Goal: Transaction & Acquisition: Book appointment/travel/reservation

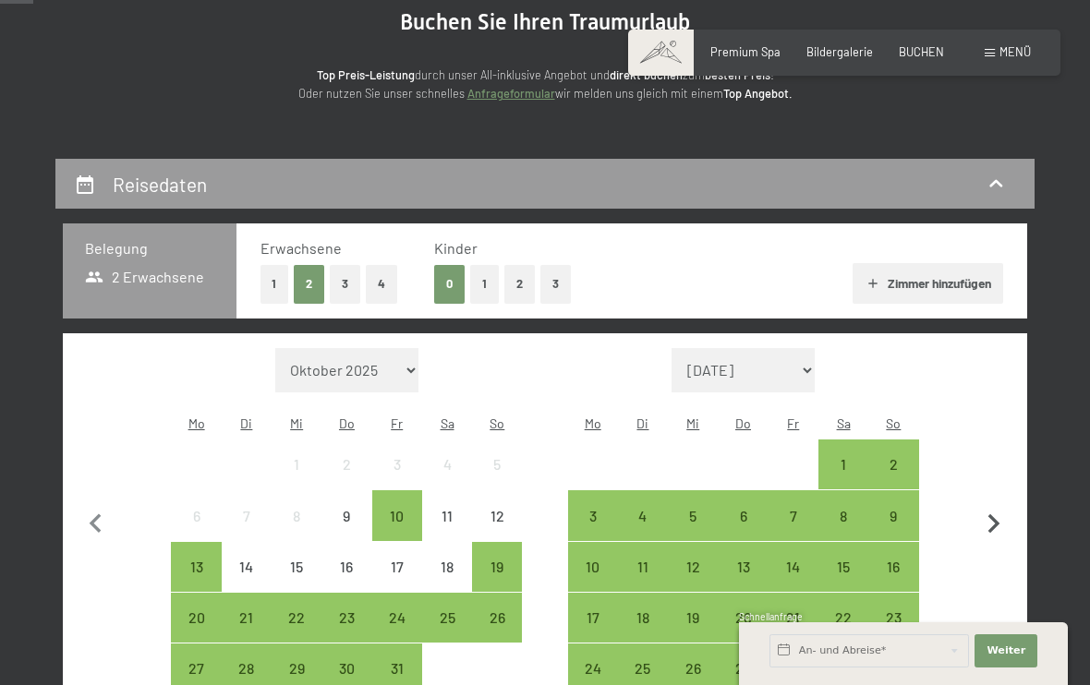
click at [989, 508] on icon "button" at bounding box center [993, 524] width 39 height 39
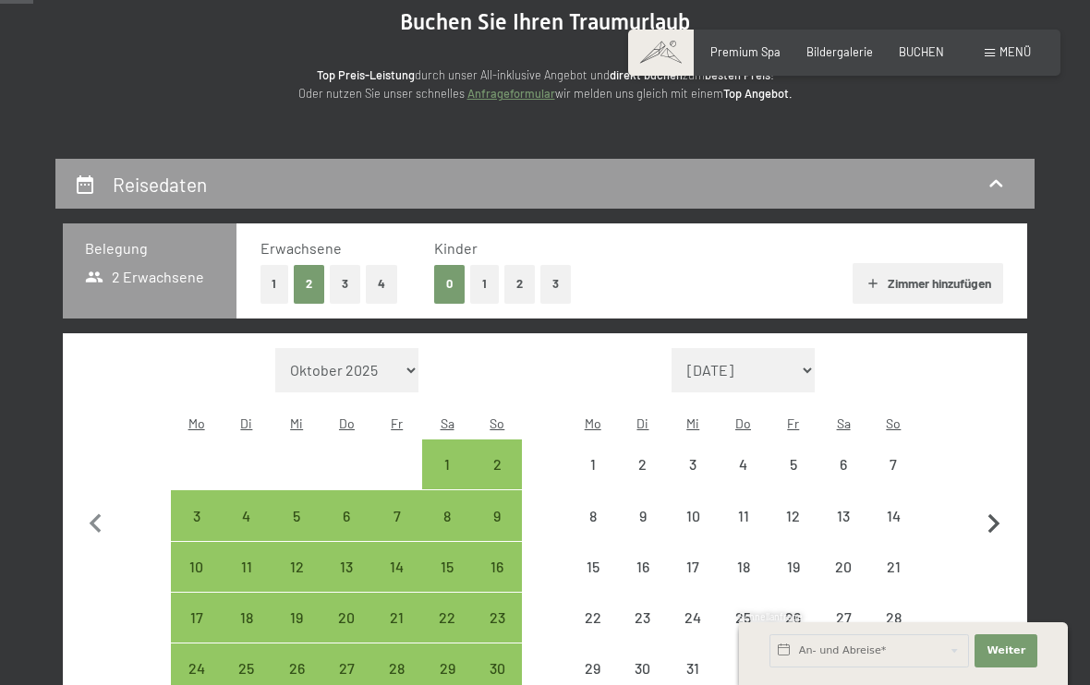
click at [989, 508] on icon "button" at bounding box center [993, 524] width 39 height 39
select select "[DATE]"
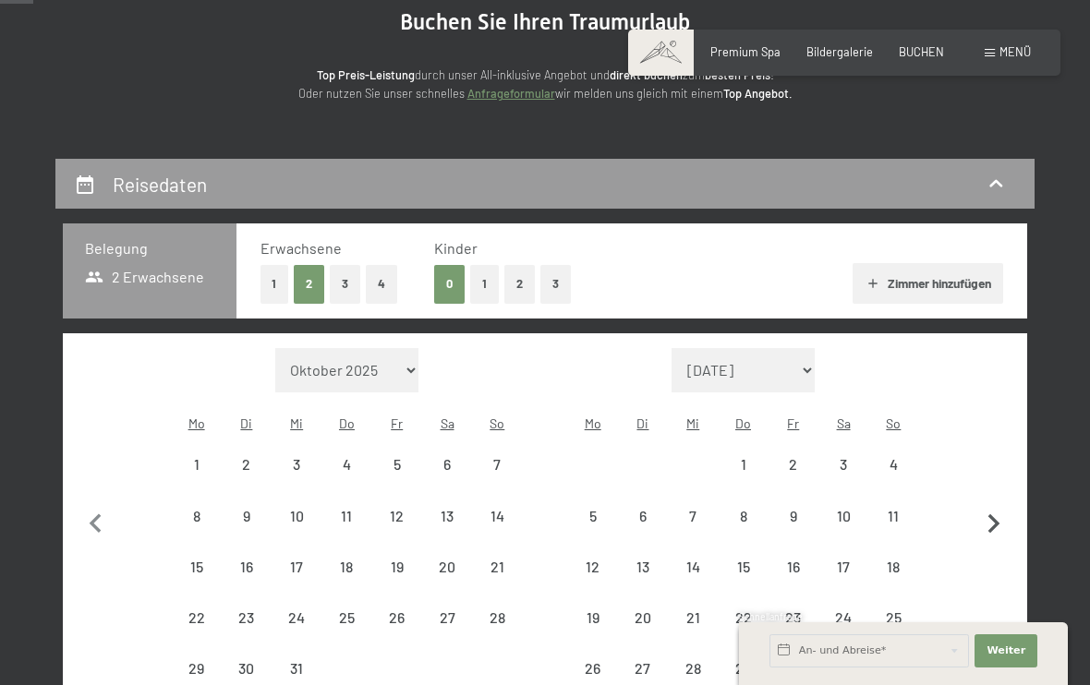
click at [989, 508] on icon "button" at bounding box center [993, 524] width 39 height 39
select select "[DATE]"
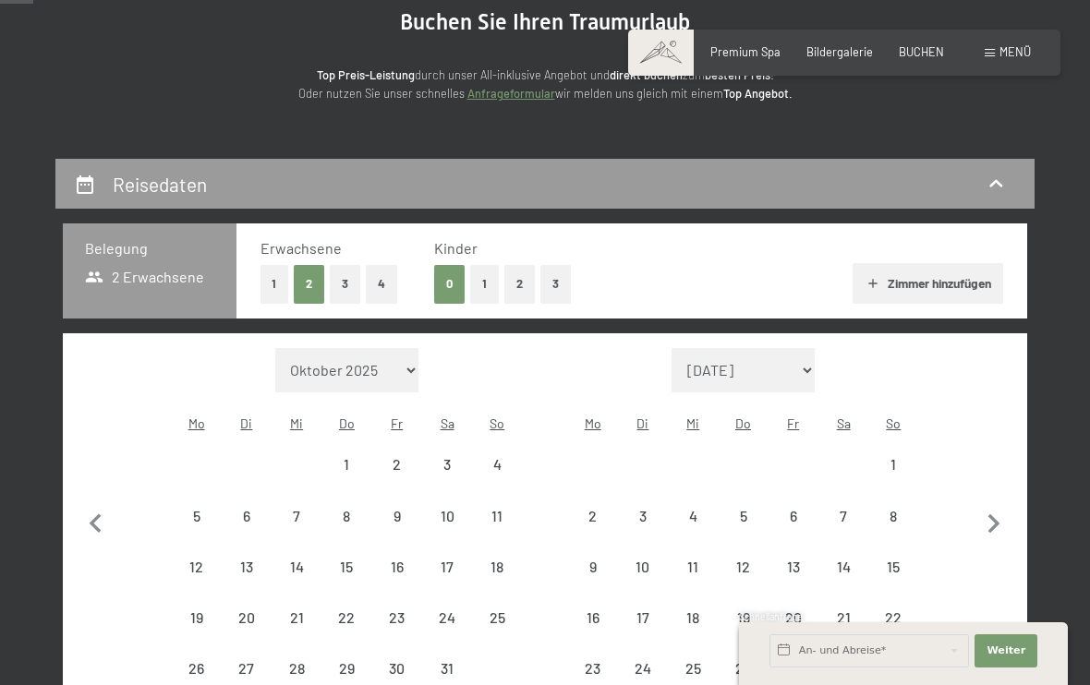
select select "[DATE]"
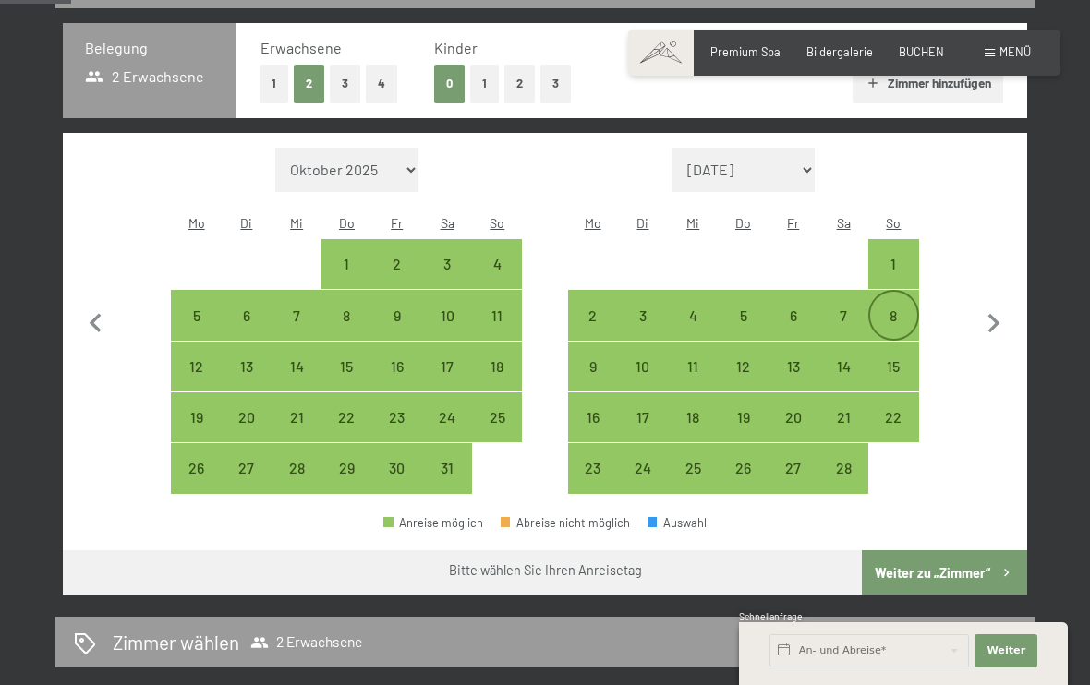
scroll to position [412, 0]
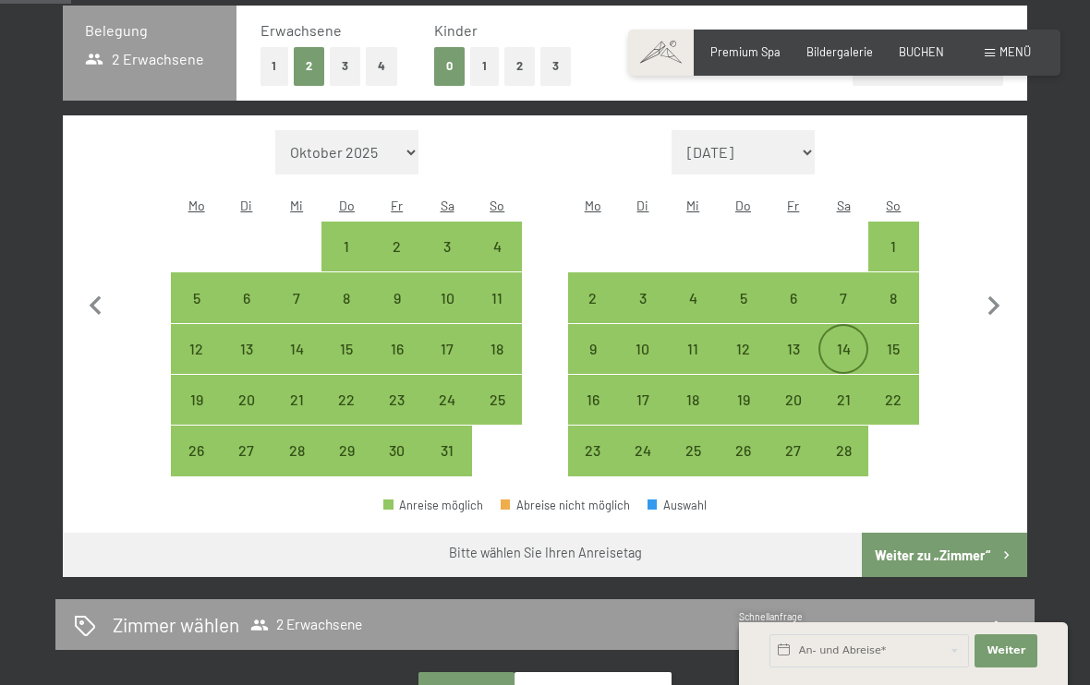
click at [863, 342] on div "14" at bounding box center [843, 365] width 46 height 46
select select "[DATE]"
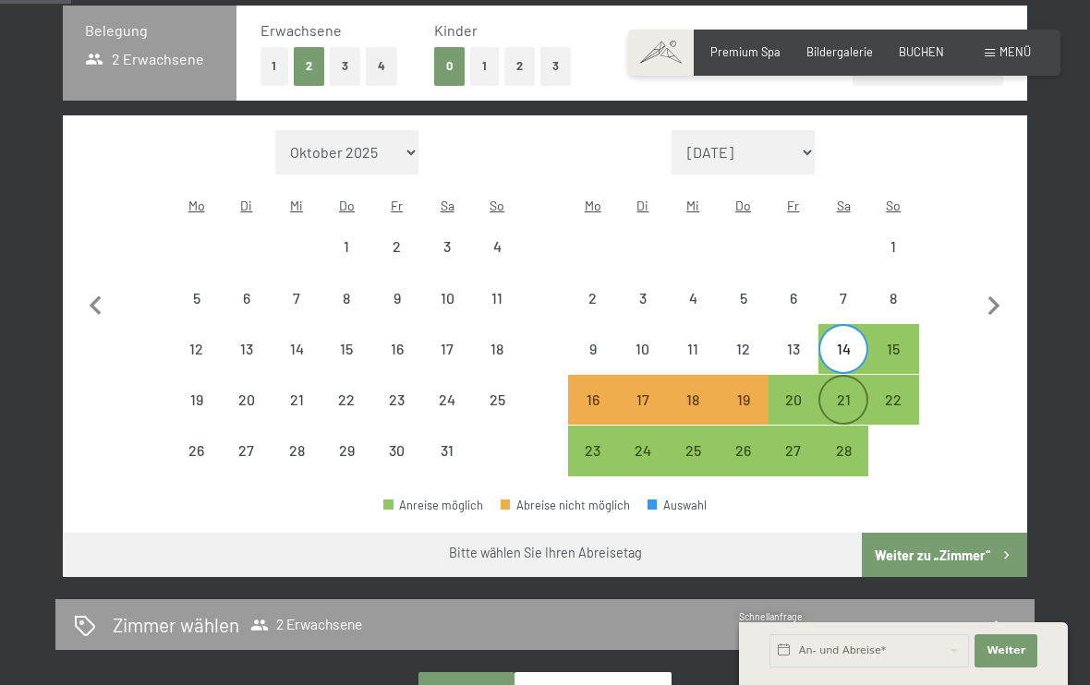
click at [854, 377] on div "21" at bounding box center [843, 400] width 46 height 46
select select "[DATE]"
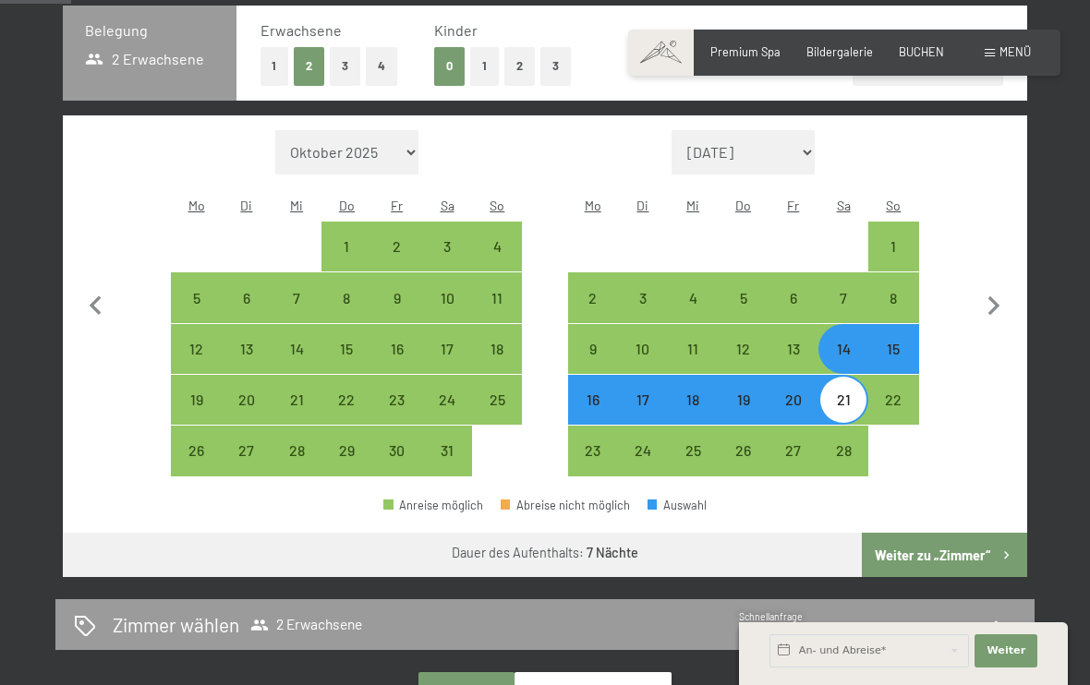
click at [916, 533] on button "Weiter zu „Zimmer“" at bounding box center [944, 555] width 165 height 44
select select "[DATE]"
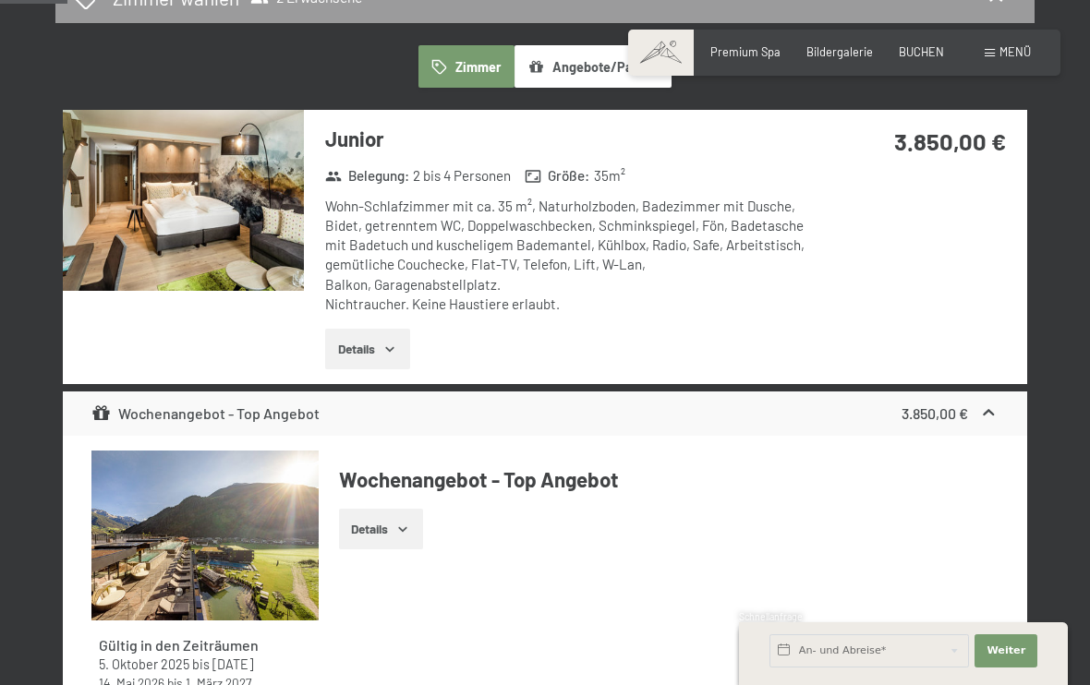
scroll to position [262, 0]
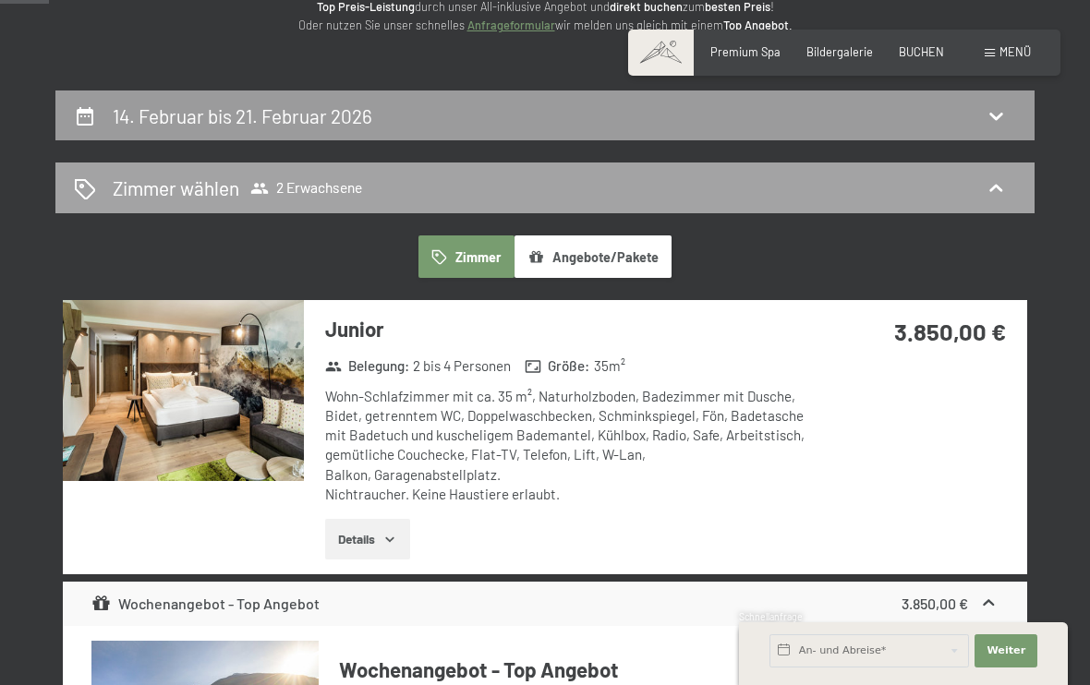
click at [396, 188] on div "Zimmer wählen 2 Erwachsene" at bounding box center [545, 188] width 942 height 27
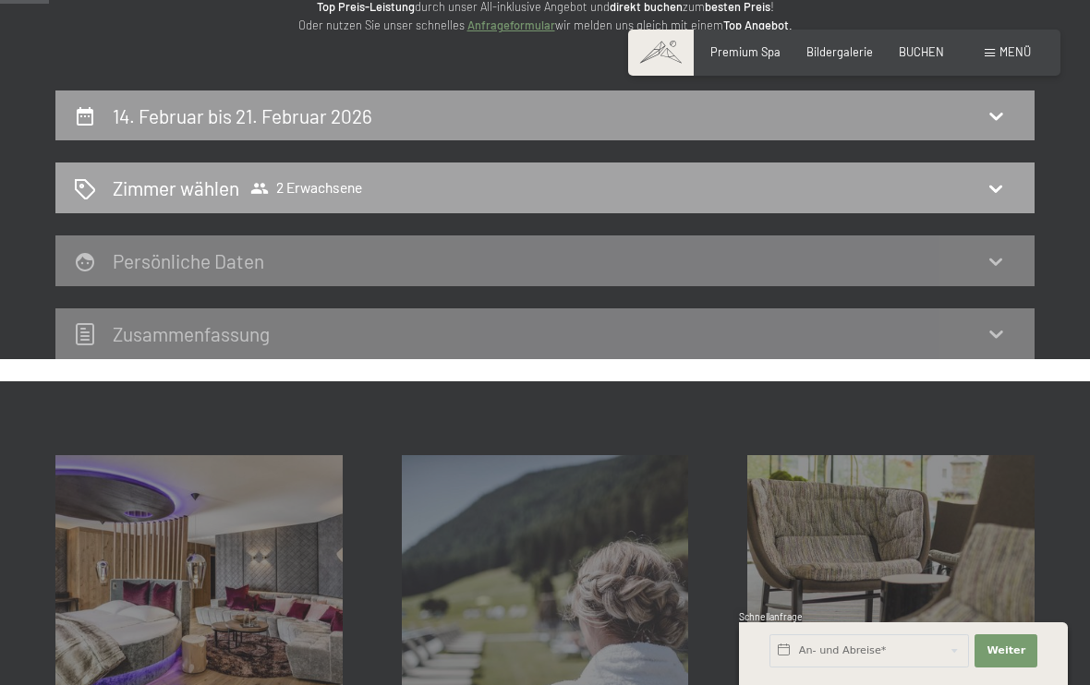
click at [1002, 188] on icon at bounding box center [996, 188] width 22 height 22
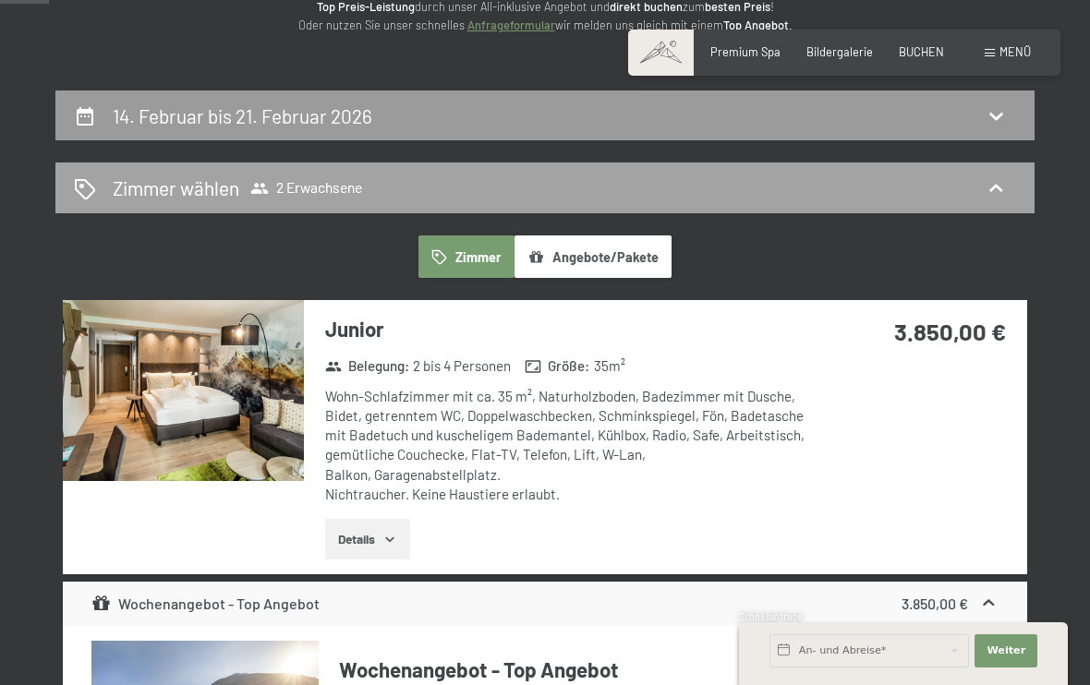
click at [457, 184] on div "Zimmer wählen 2 Erwachsene" at bounding box center [545, 188] width 942 height 27
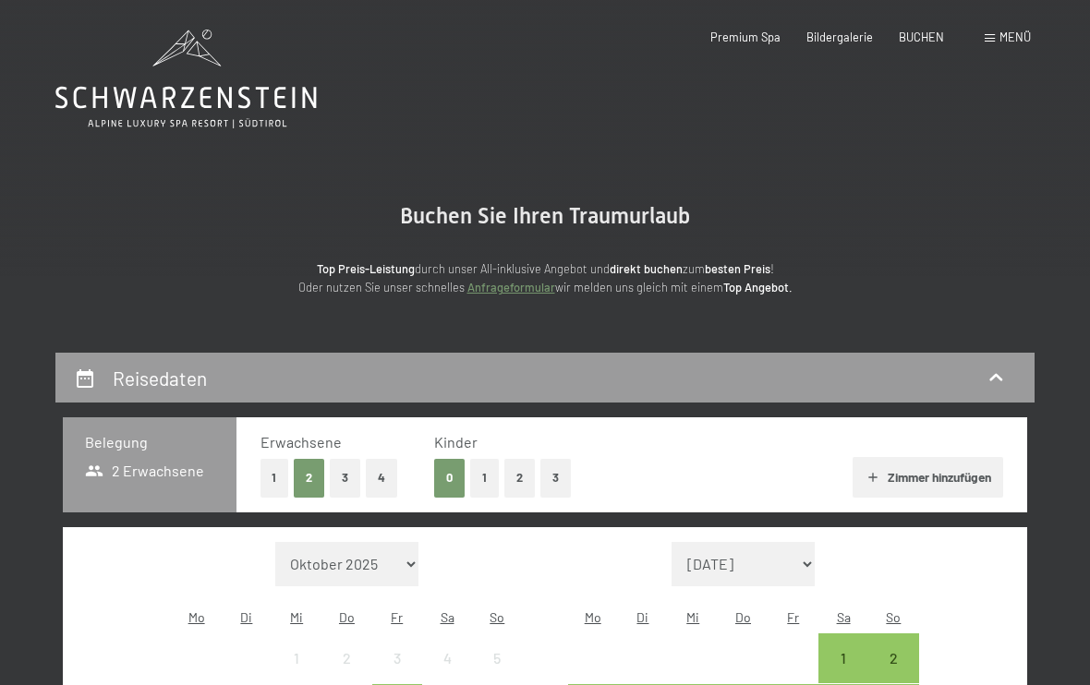
click at [517, 474] on button "2" at bounding box center [519, 478] width 30 height 38
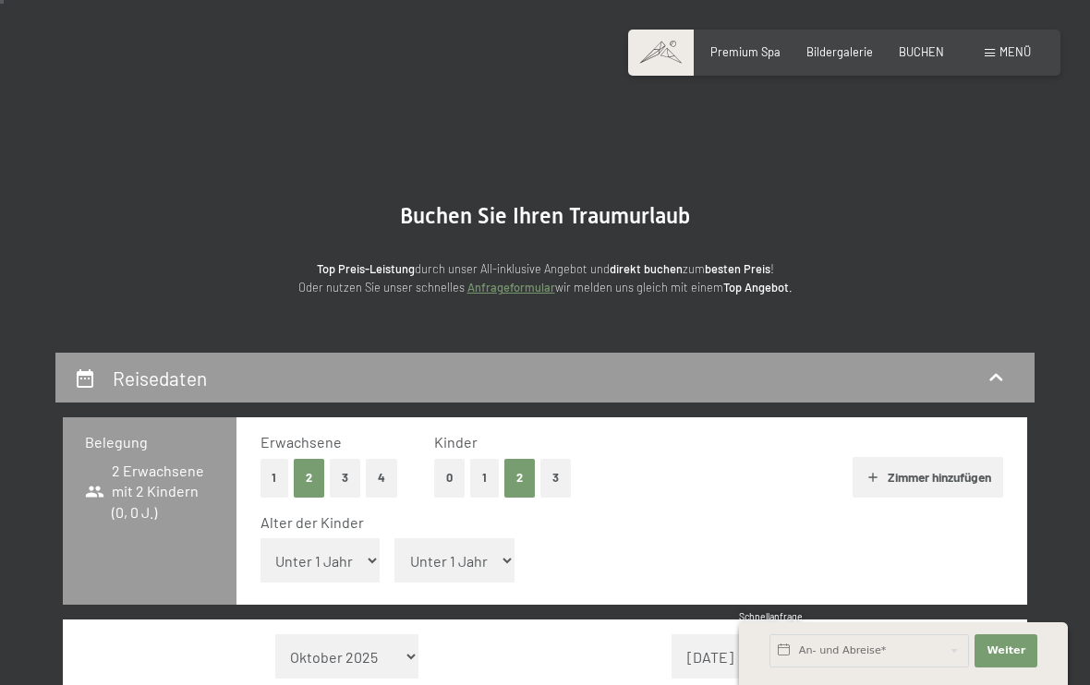
scroll to position [30, 0]
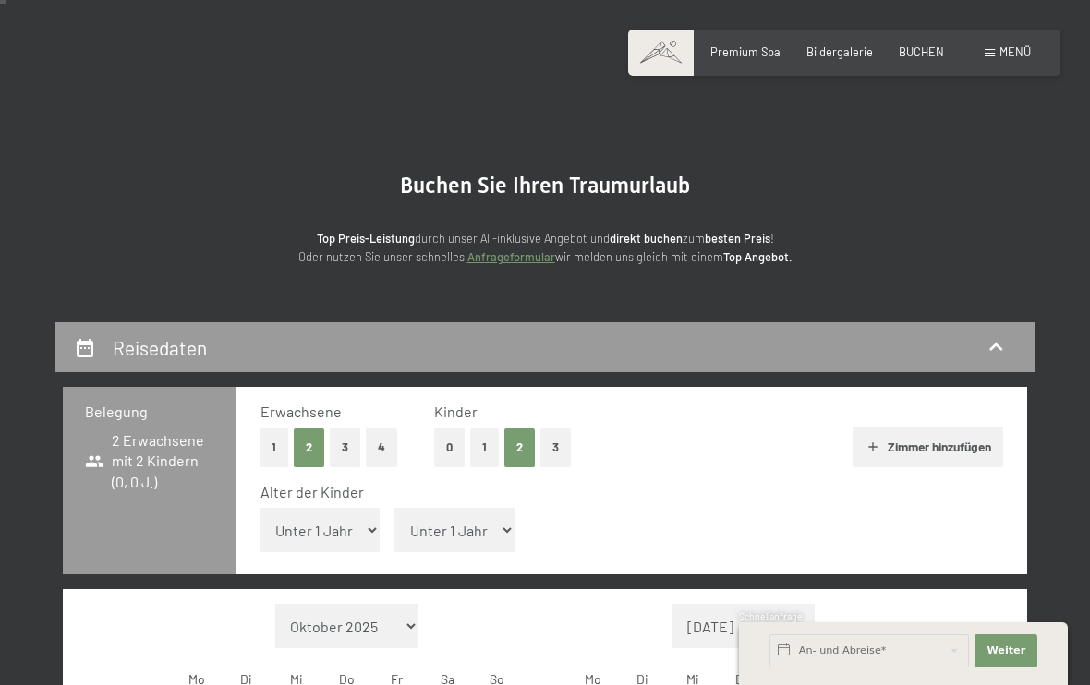
select select "11"
select select "6"
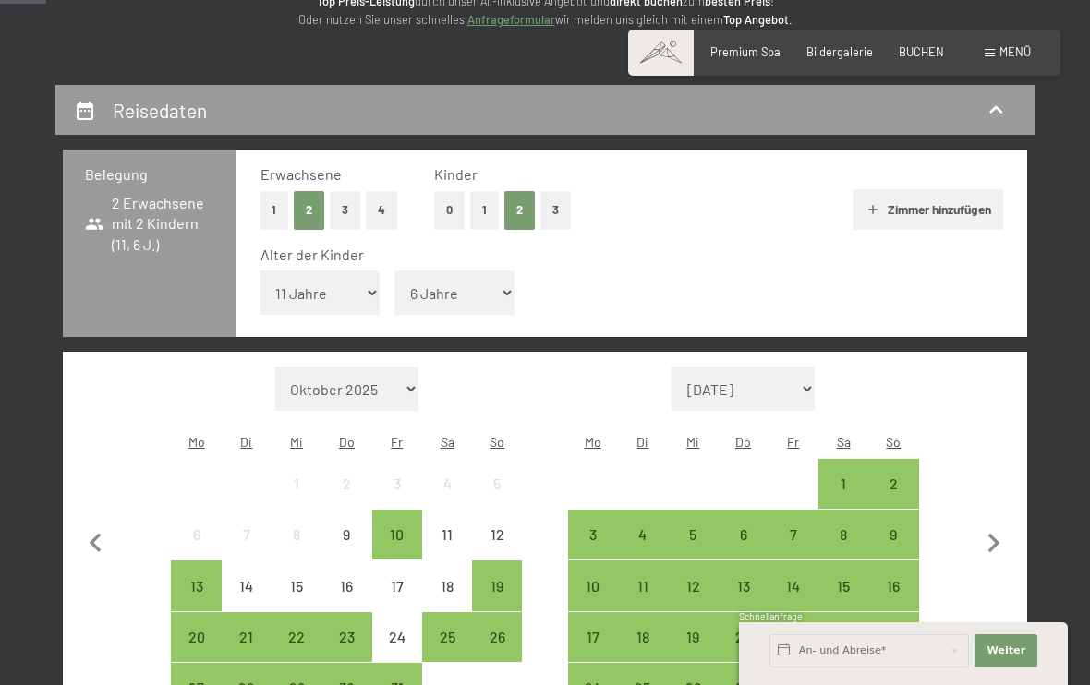
scroll to position [271, 0]
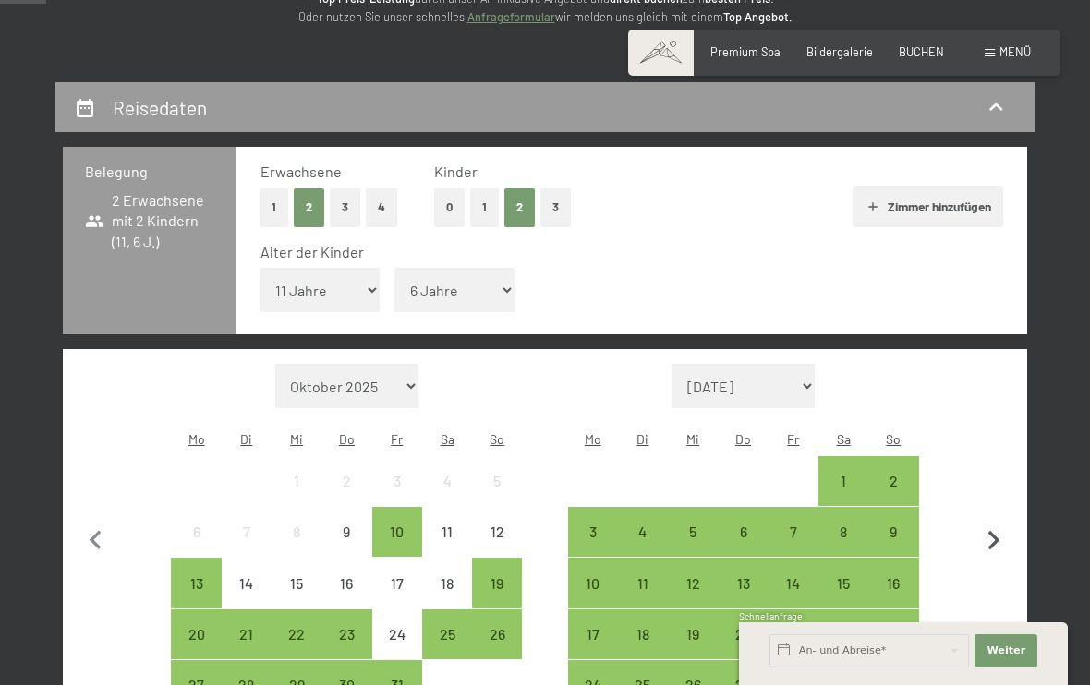
click at [989, 522] on icon "button" at bounding box center [993, 541] width 39 height 39
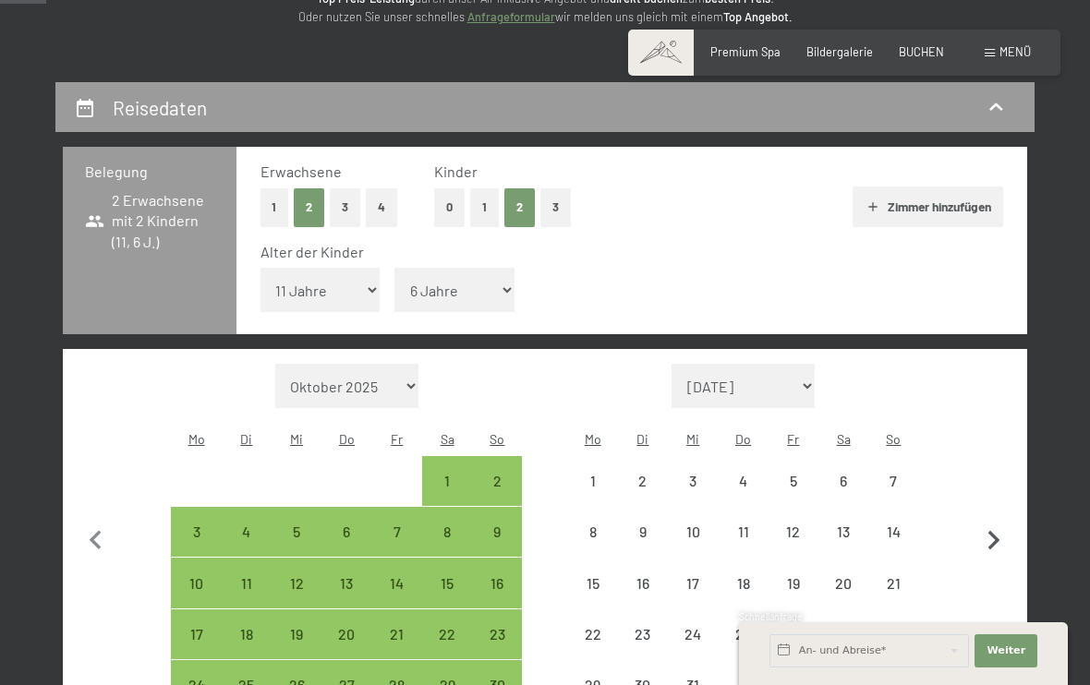
click at [989, 522] on icon "button" at bounding box center [993, 541] width 39 height 39
select select "[DATE]"
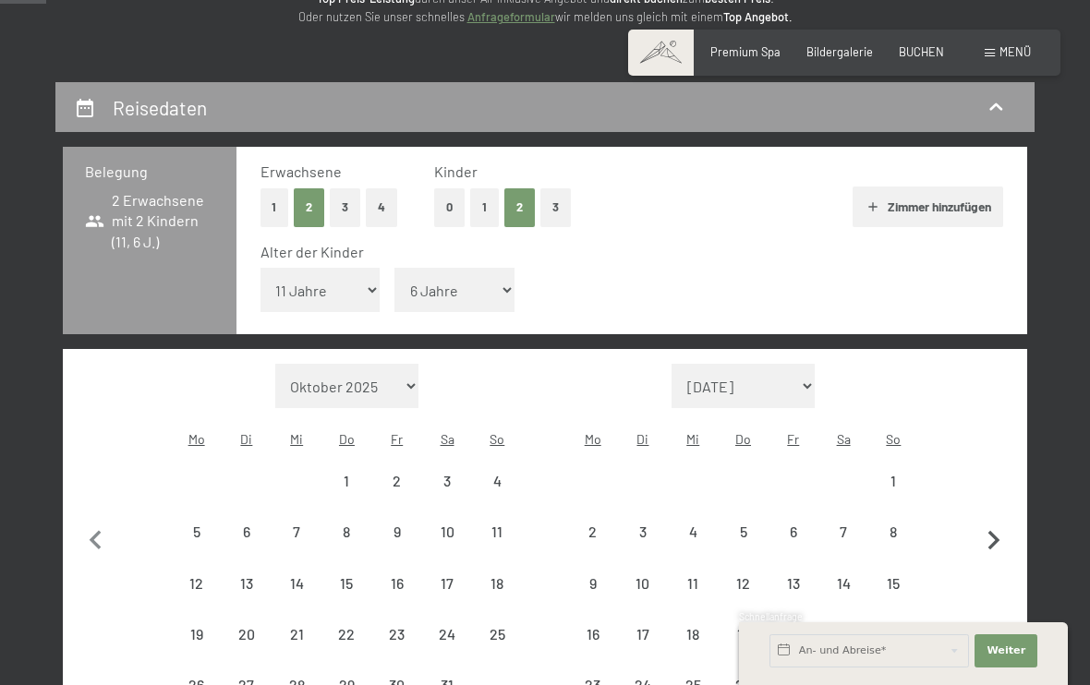
select select "[DATE]"
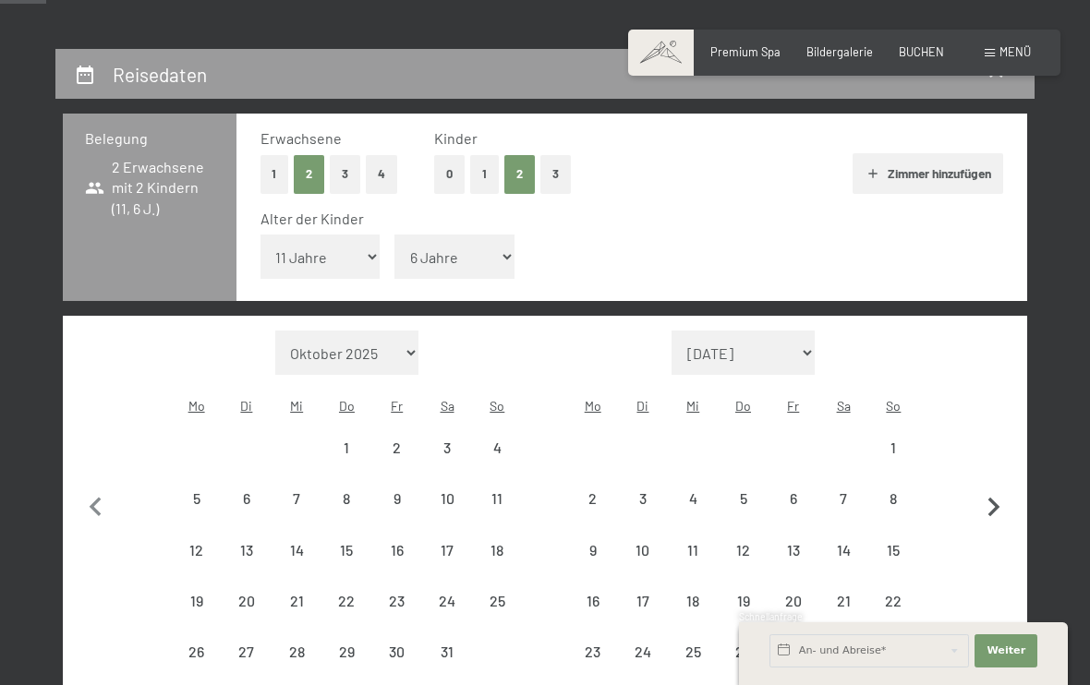
select select "[DATE]"
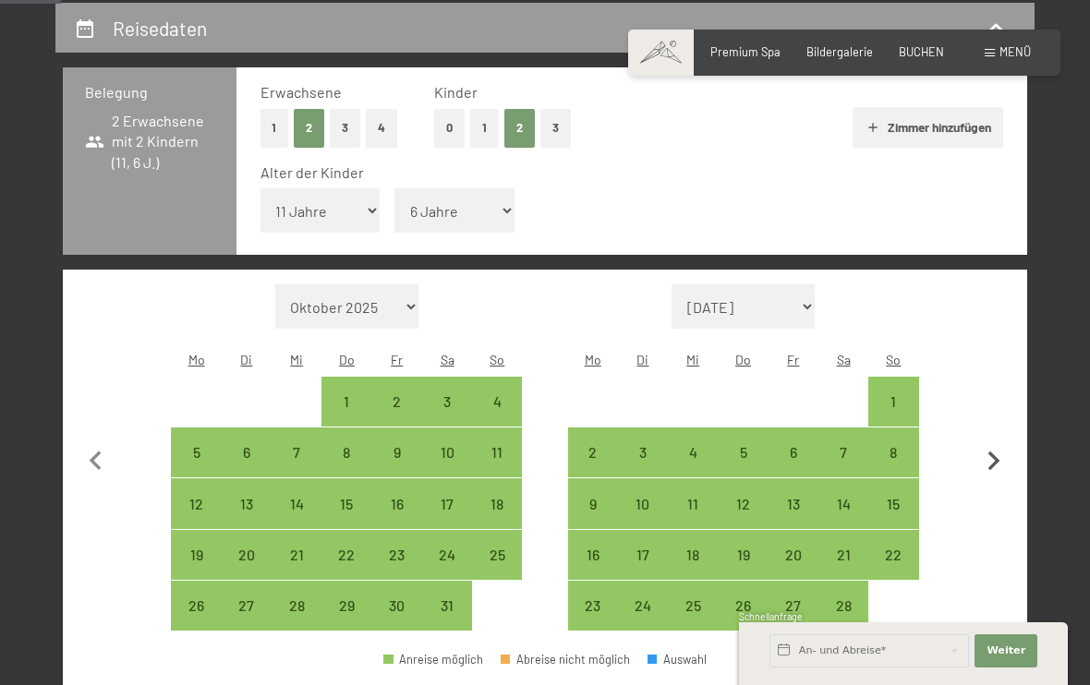
scroll to position [359, 0]
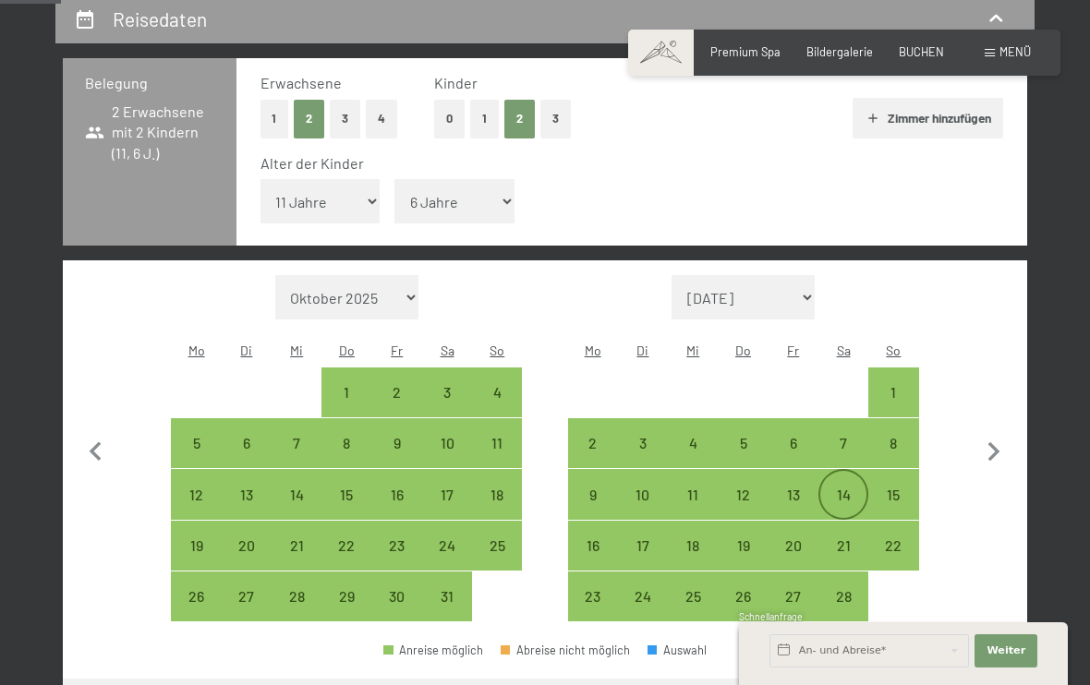
click at [847, 488] on div "14" at bounding box center [843, 511] width 46 height 46
select select "[DATE]"
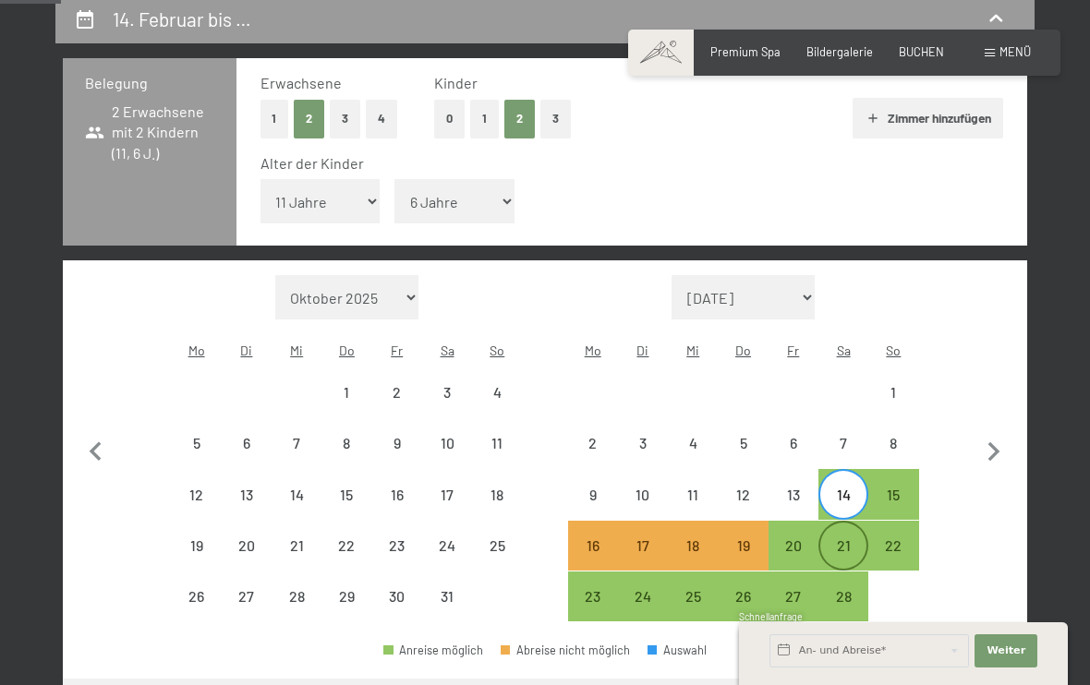
click at [853, 539] on div "21" at bounding box center [843, 562] width 46 height 46
select select "[DATE]"
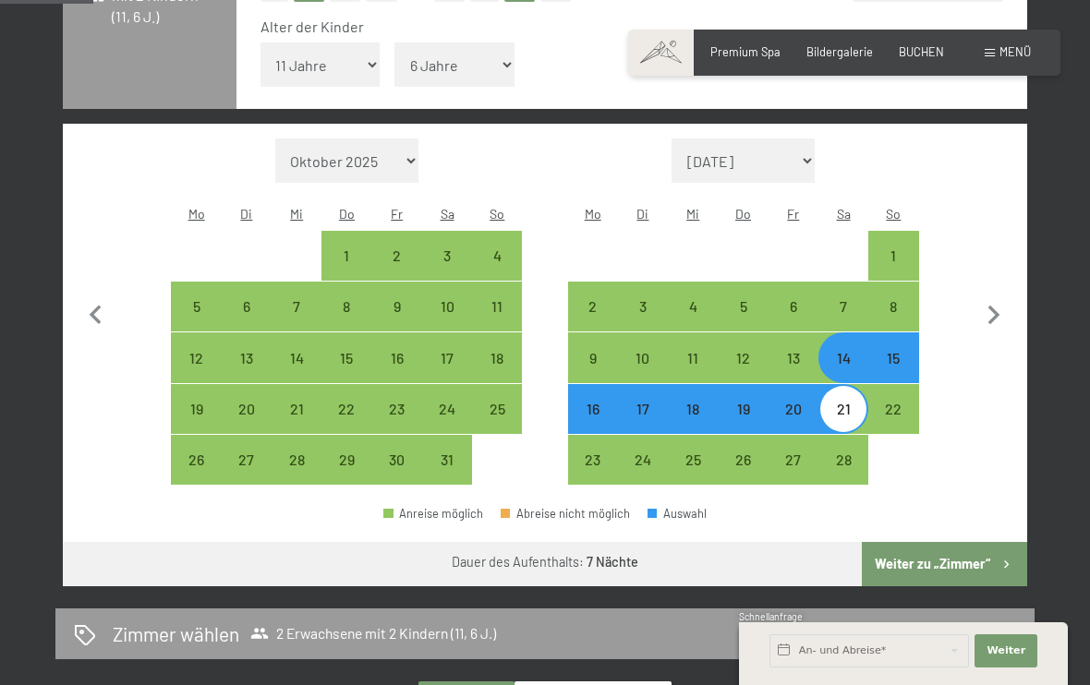
click at [924, 542] on button "Weiter zu „Zimmer“" at bounding box center [944, 564] width 165 height 44
select select "[DATE]"
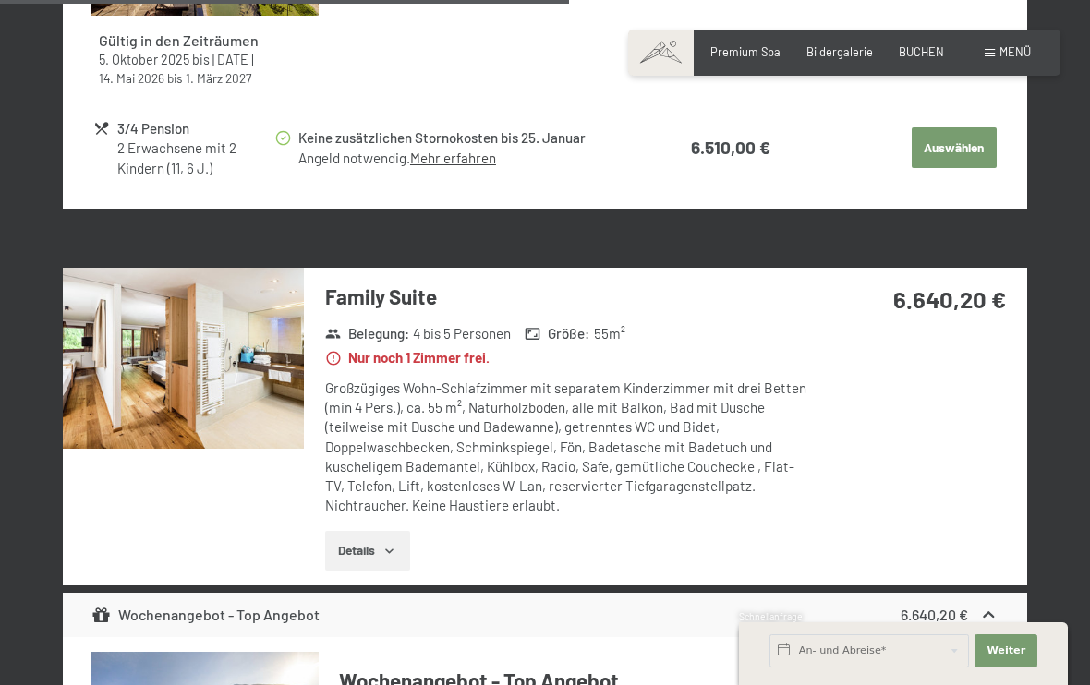
scroll to position [2738, 0]
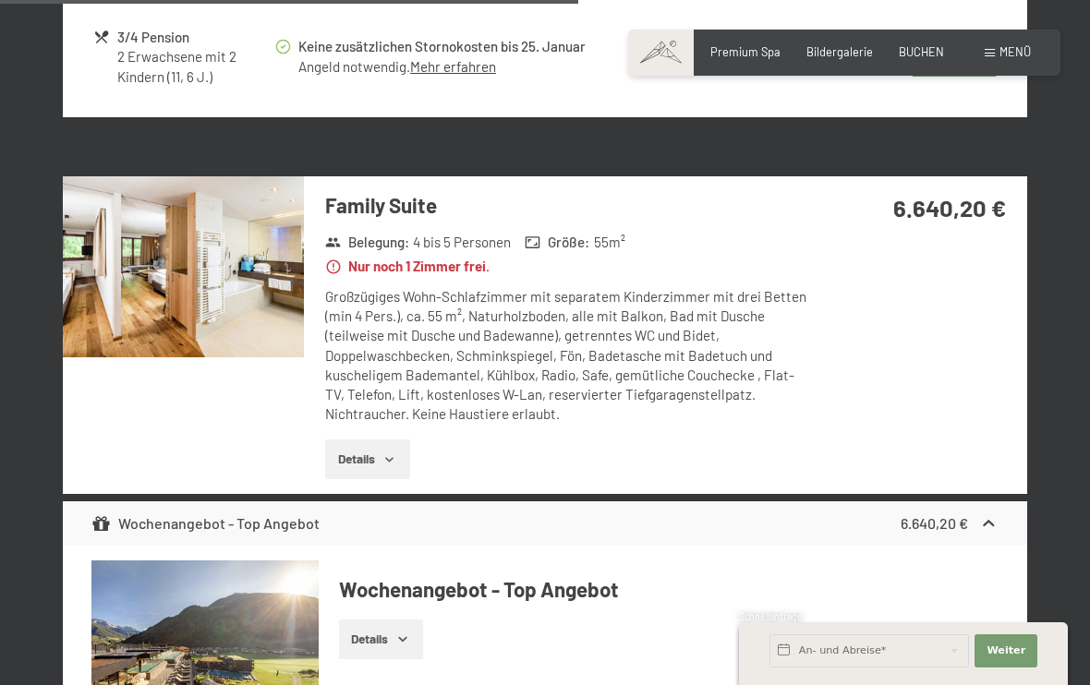
click at [390, 453] on icon "button" at bounding box center [389, 460] width 15 height 15
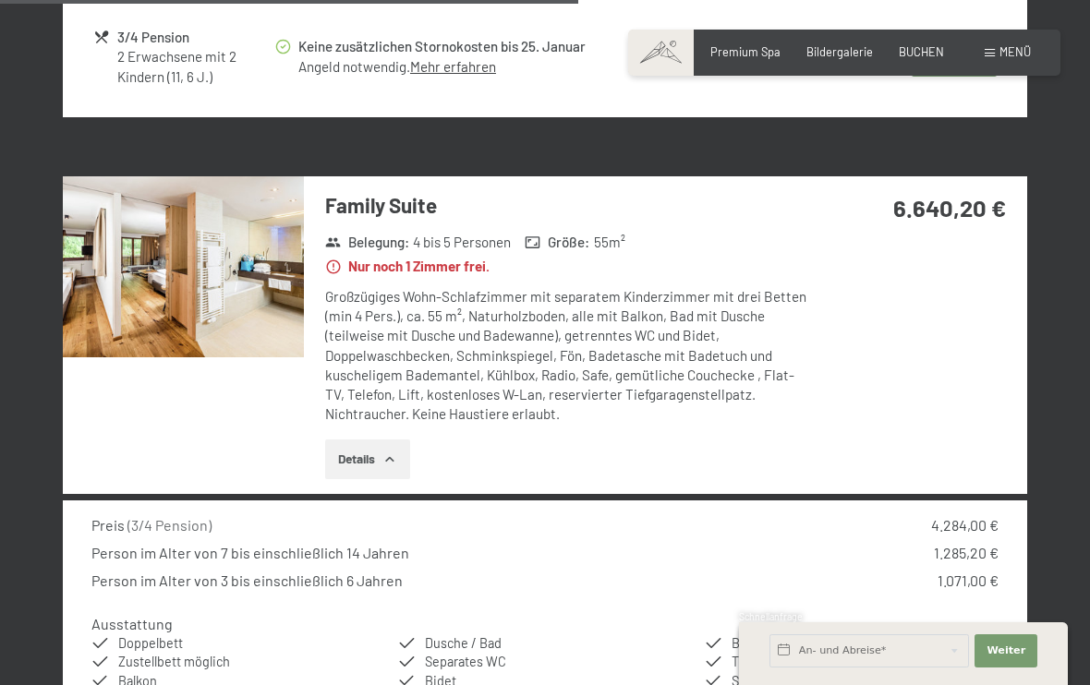
click at [277, 243] on img at bounding box center [183, 266] width 241 height 181
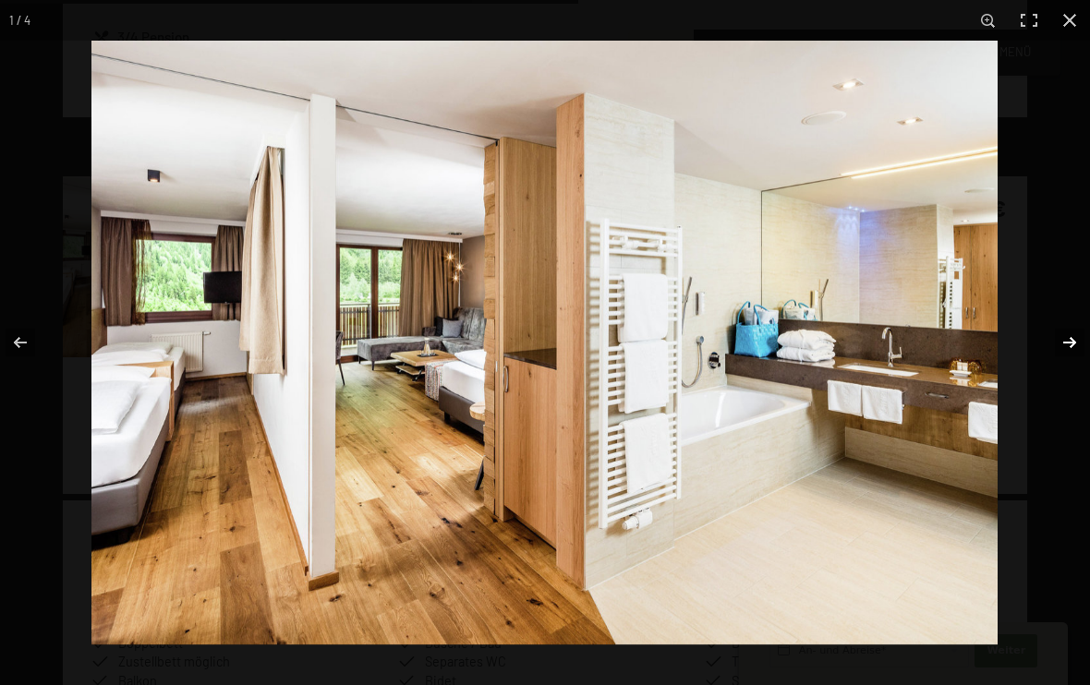
click at [1067, 339] on button "button" at bounding box center [1057, 343] width 65 height 92
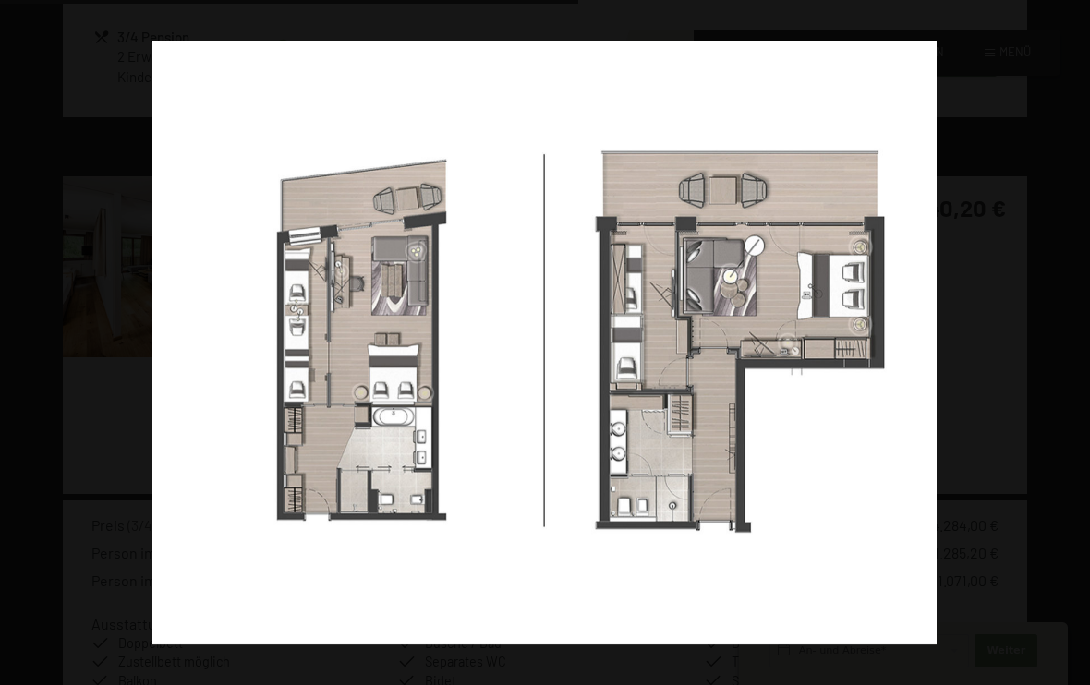
click at [1067, 339] on button "button" at bounding box center [1057, 343] width 65 height 92
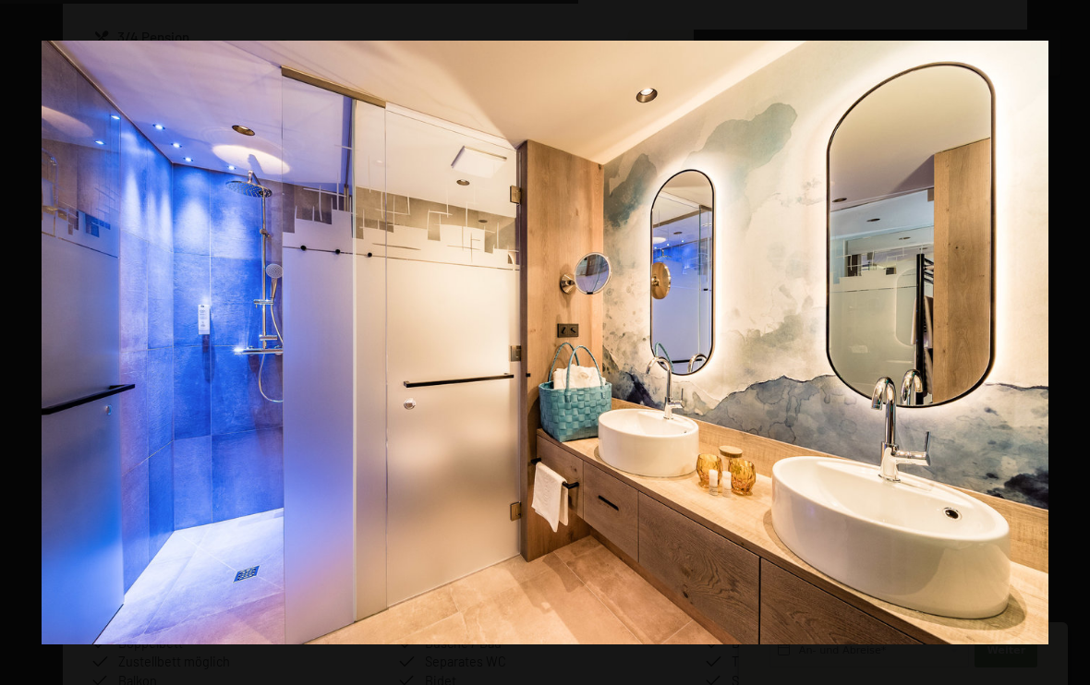
click at [1067, 339] on button "button" at bounding box center [1057, 343] width 65 height 92
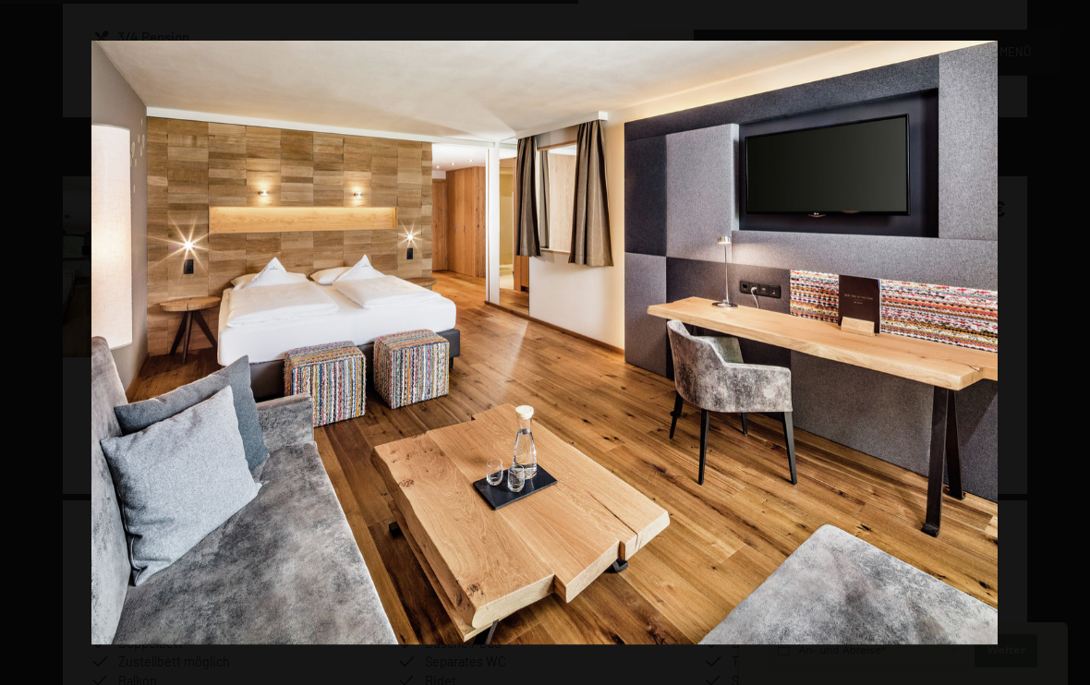
click at [1067, 339] on button "button" at bounding box center [1057, 343] width 65 height 92
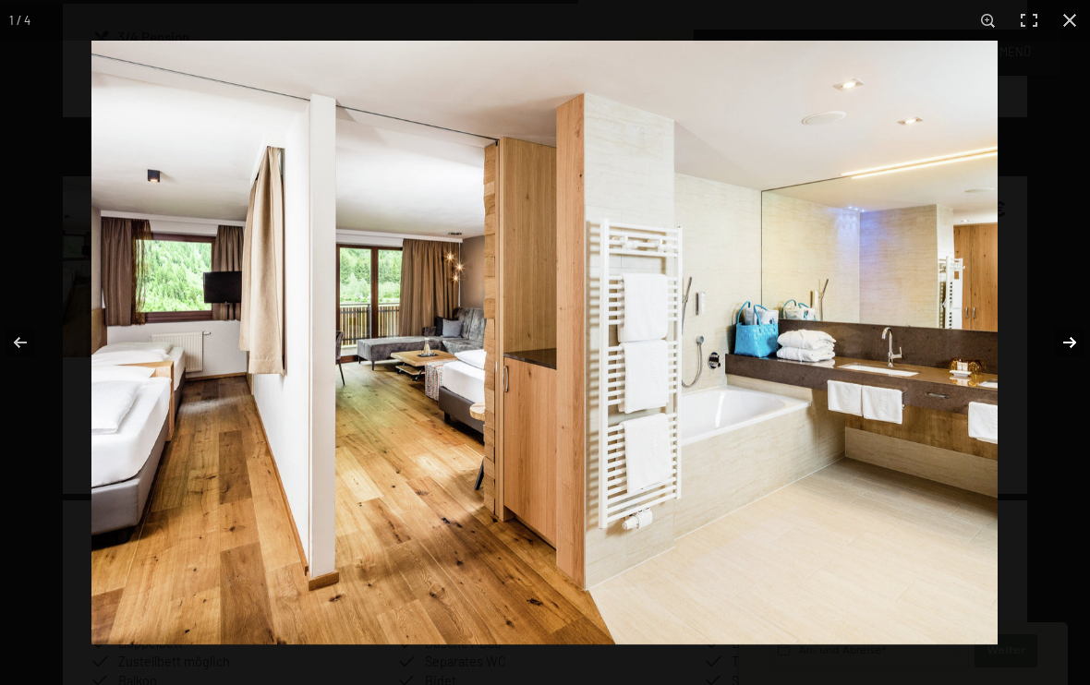
click at [1071, 342] on button "button" at bounding box center [1057, 343] width 65 height 92
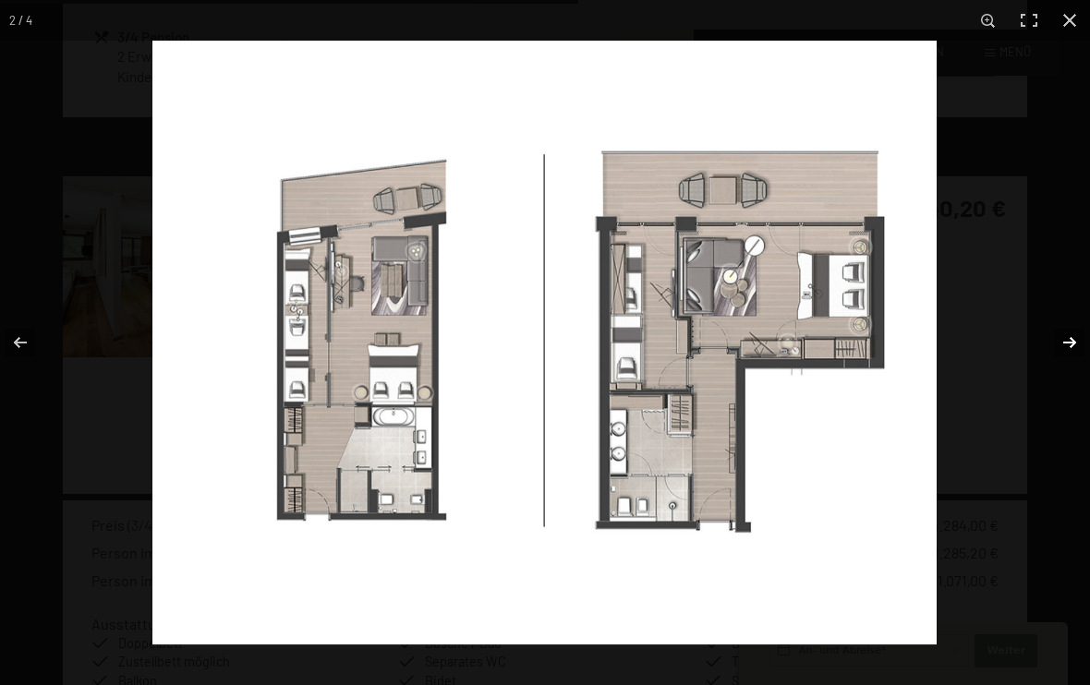
click at [1071, 342] on button "button" at bounding box center [1057, 343] width 65 height 92
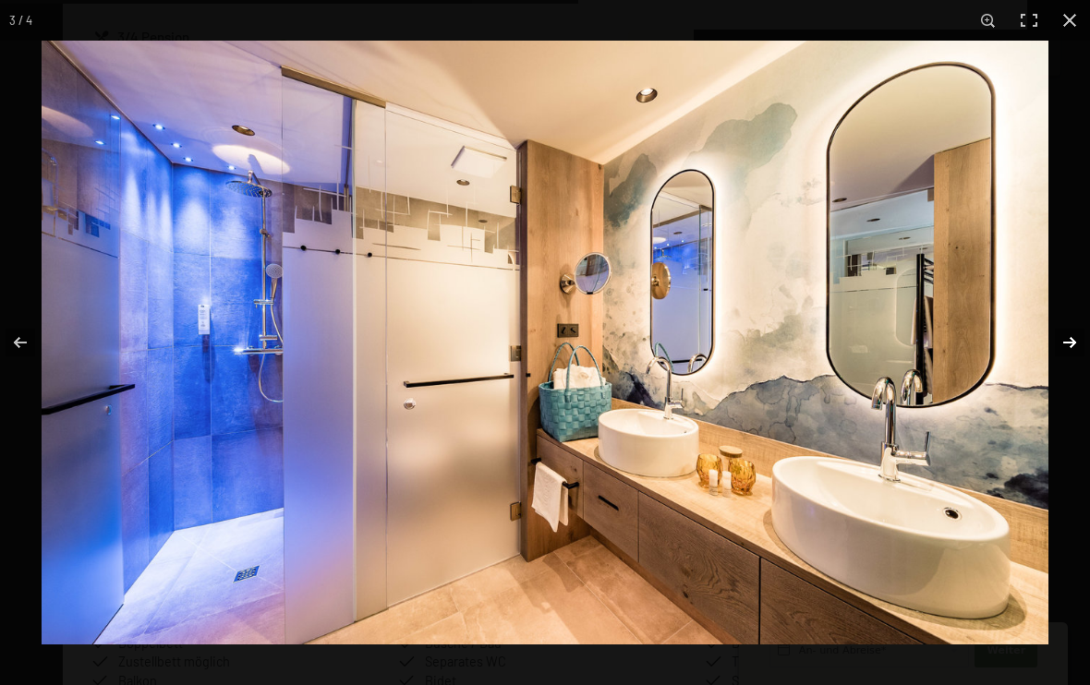
click at [1071, 342] on button "button" at bounding box center [1057, 343] width 65 height 92
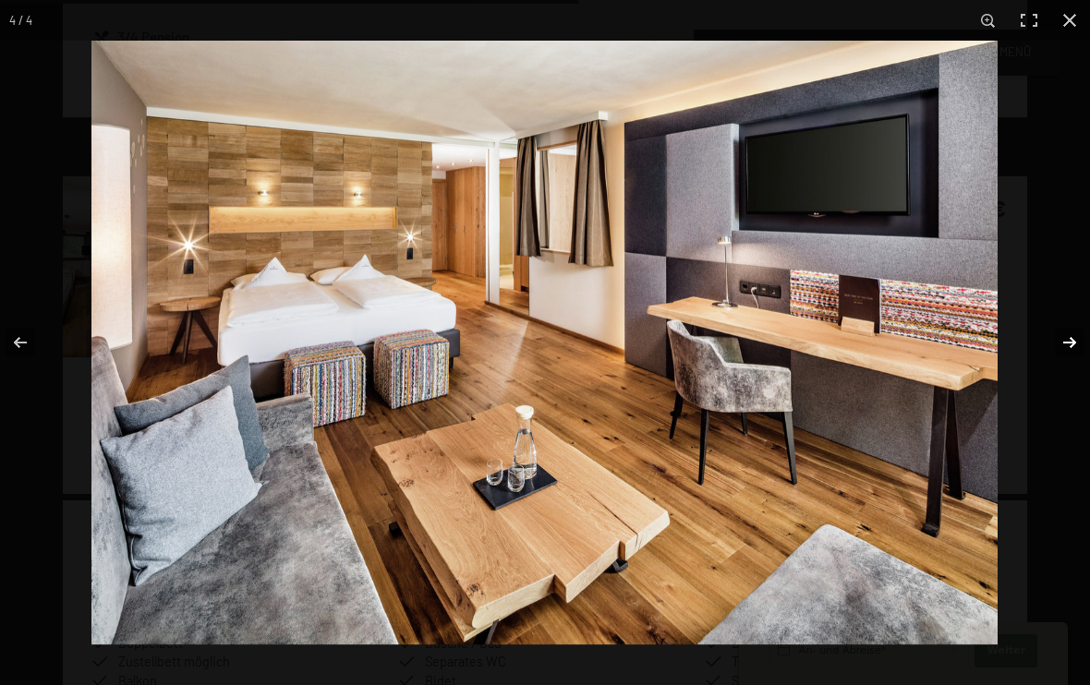
click at [1071, 342] on button "button" at bounding box center [1057, 343] width 65 height 92
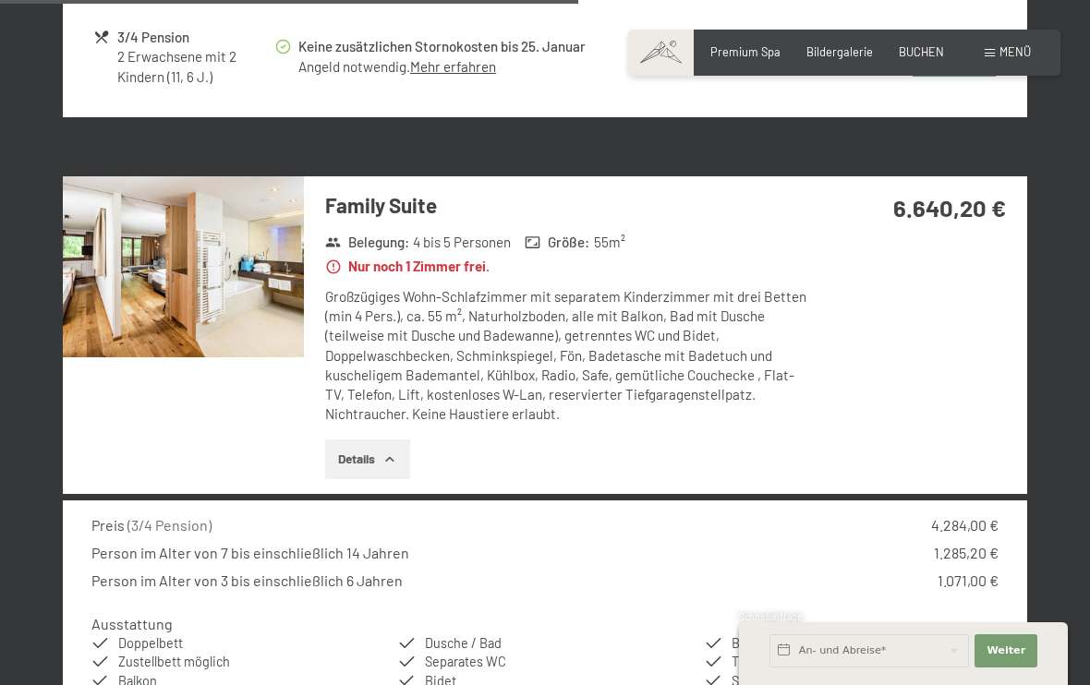
click at [0, 0] on button "button" at bounding box center [0, 0] width 0 height 0
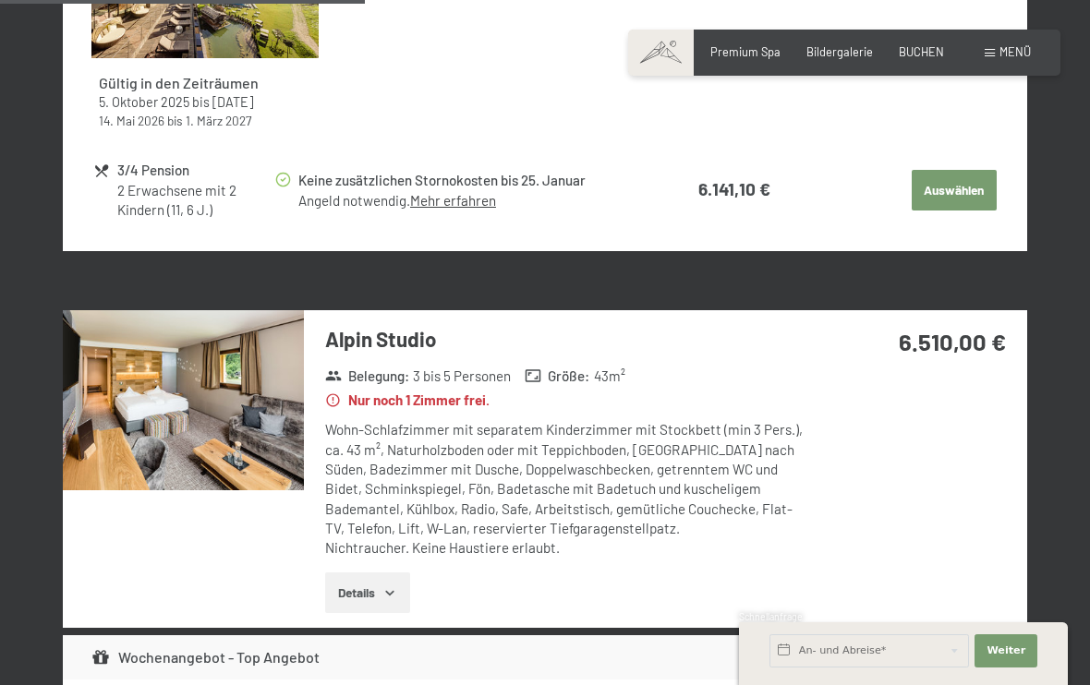
scroll to position [1810, 0]
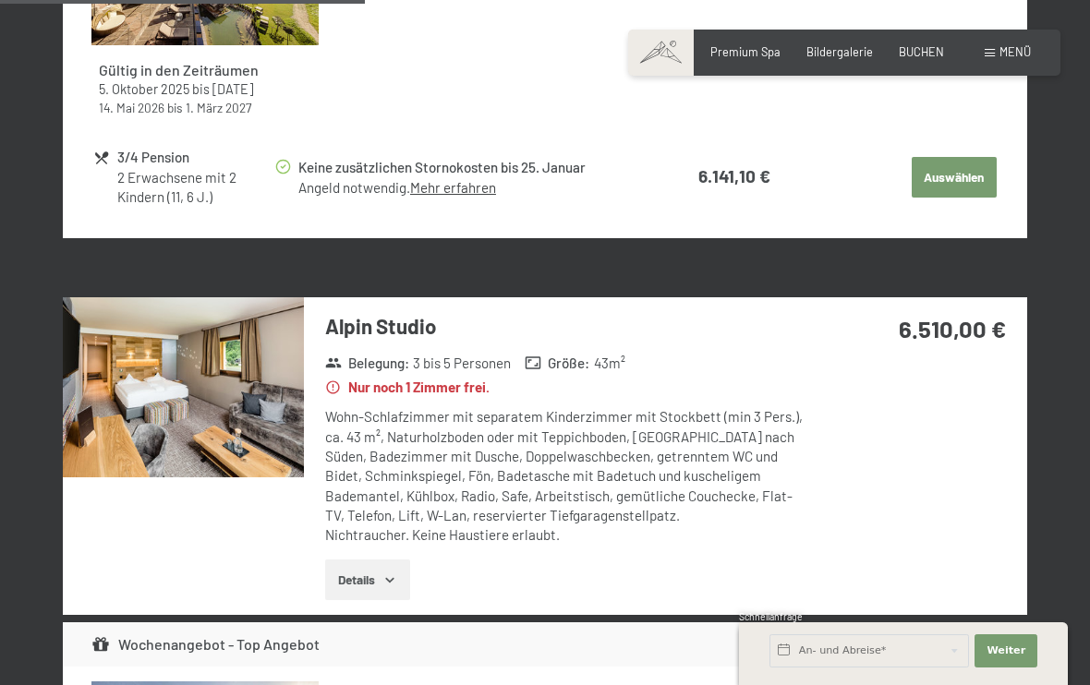
click at [215, 393] on img at bounding box center [183, 387] width 241 height 181
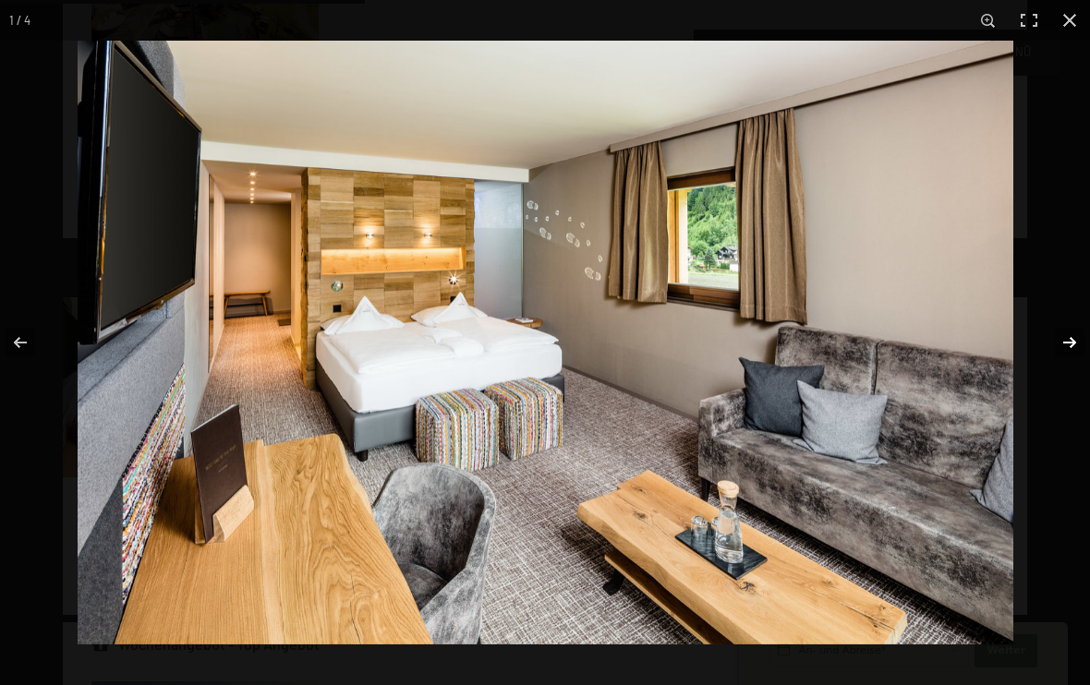
click at [1052, 342] on button "button" at bounding box center [1057, 343] width 65 height 92
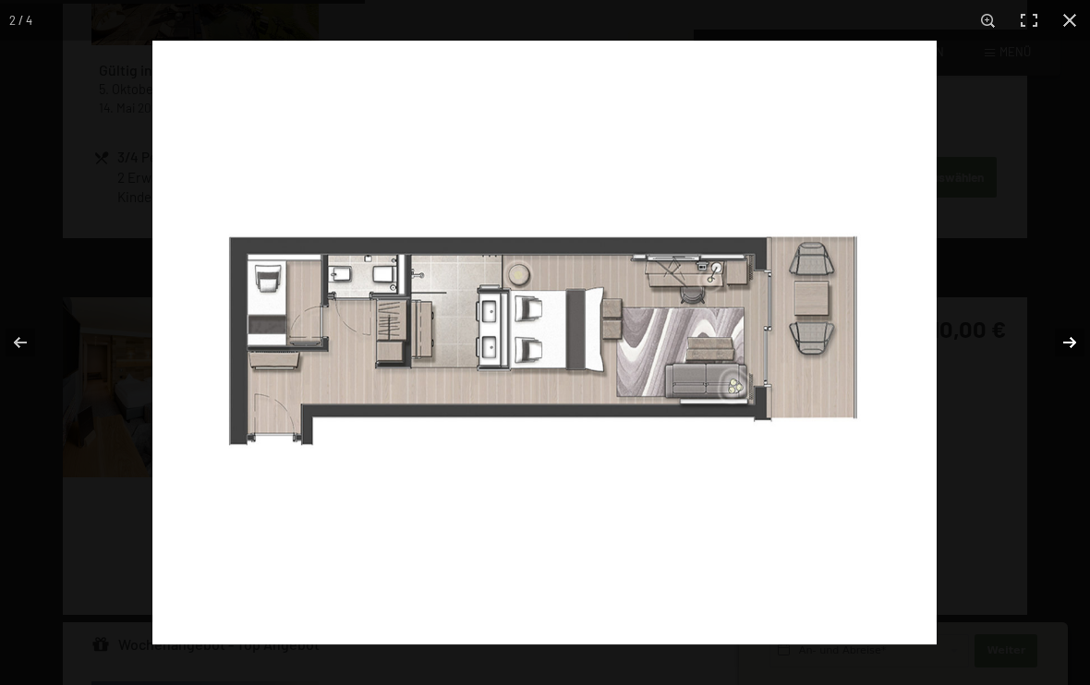
click at [1052, 342] on button "button" at bounding box center [1057, 343] width 65 height 92
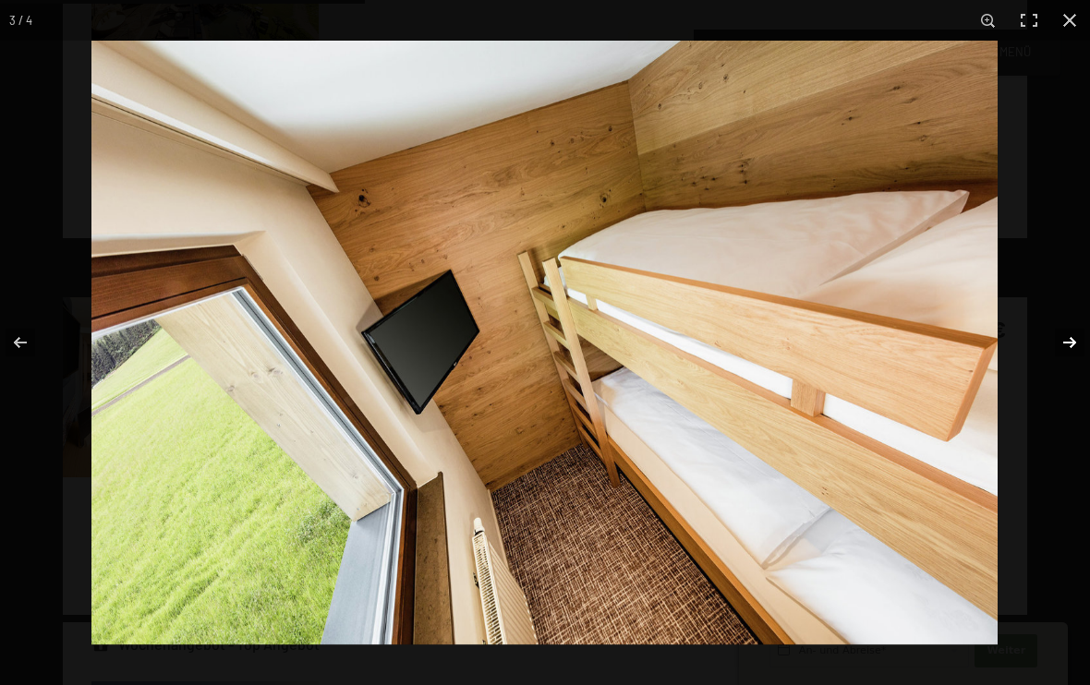
click at [1052, 342] on button "button" at bounding box center [1057, 343] width 65 height 92
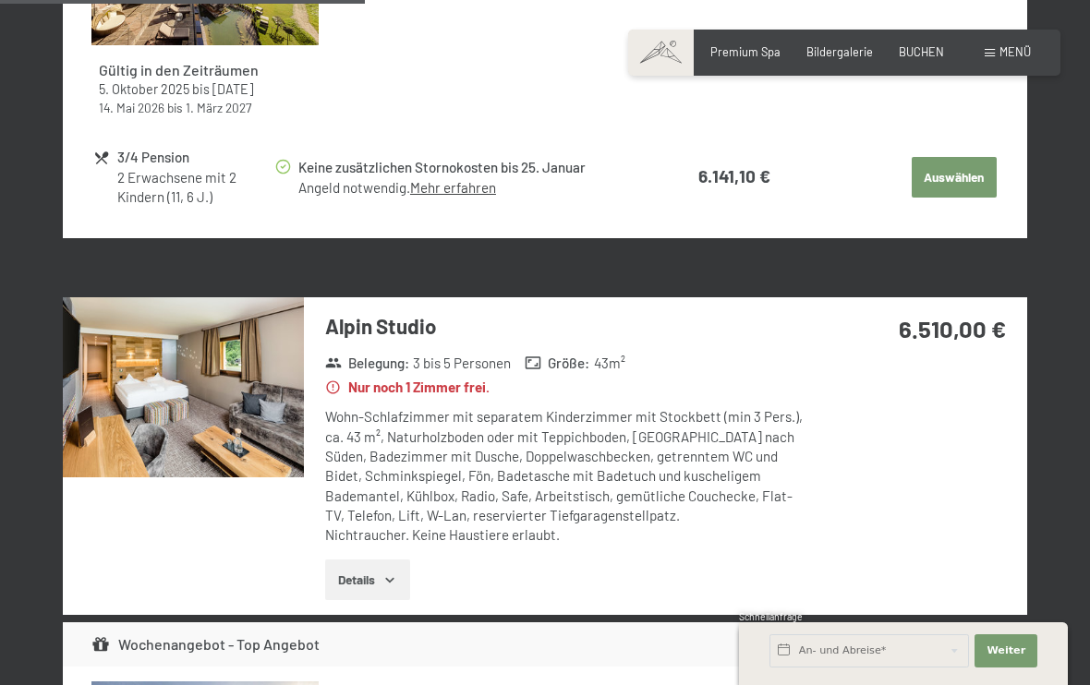
click at [0, 0] on button "button" at bounding box center [0, 0] width 0 height 0
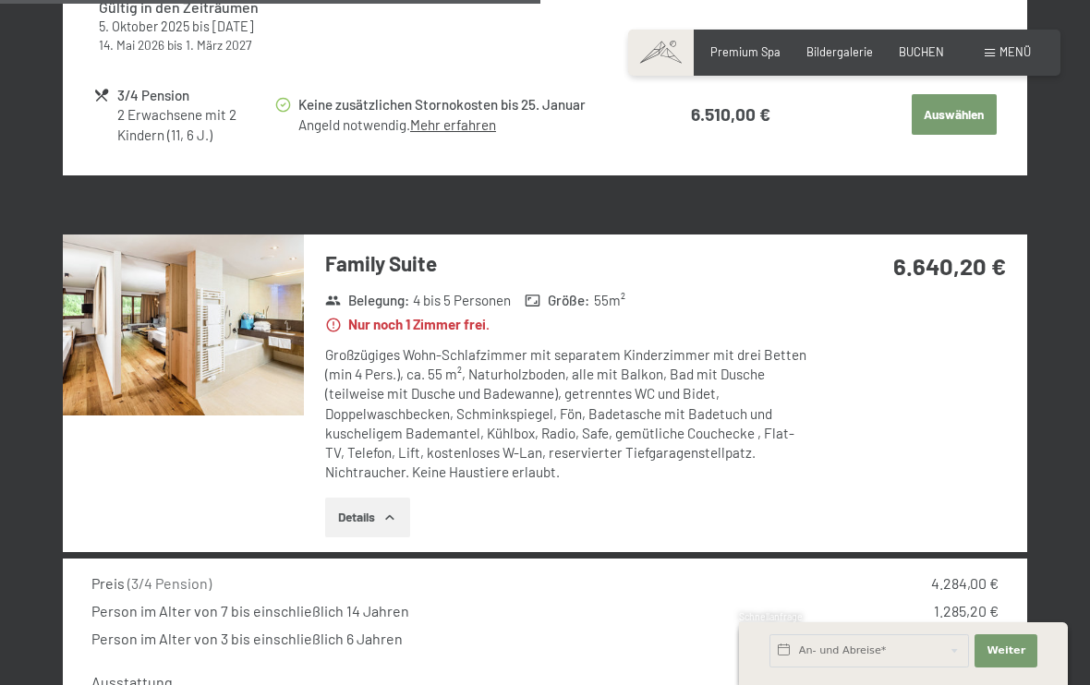
scroll to position [2679, 0]
